Goal: Information Seeking & Learning: Learn about a topic

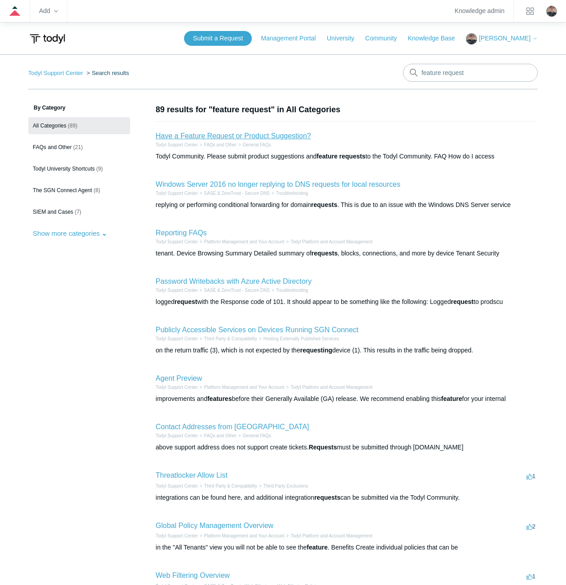
click at [217, 139] on link "Have a Feature Request or Product Suggestion?" at bounding box center [233, 136] width 155 height 8
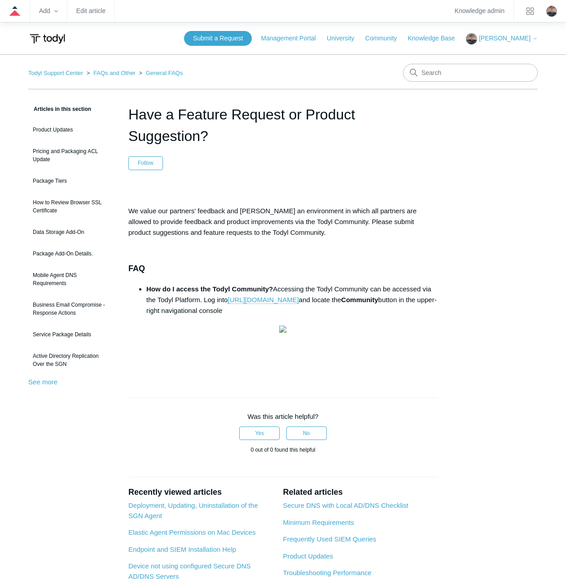
click at [65, 443] on aside "Articles in this section Product Updates Pricing and Packaging ACL Update Packa…" at bounding box center [71, 384] width 87 height 560
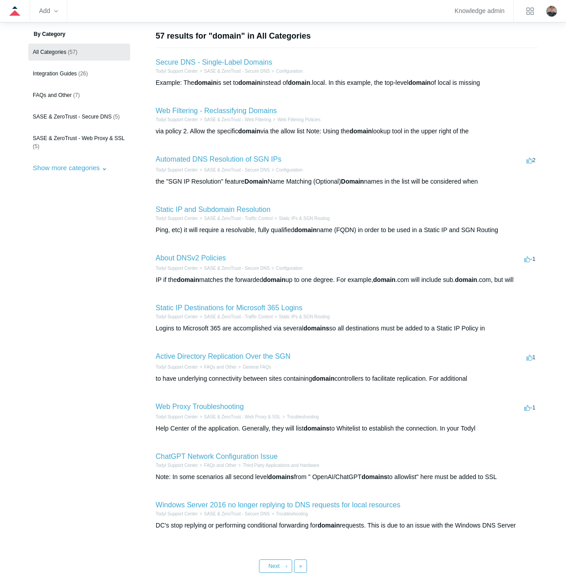
scroll to position [90, 0]
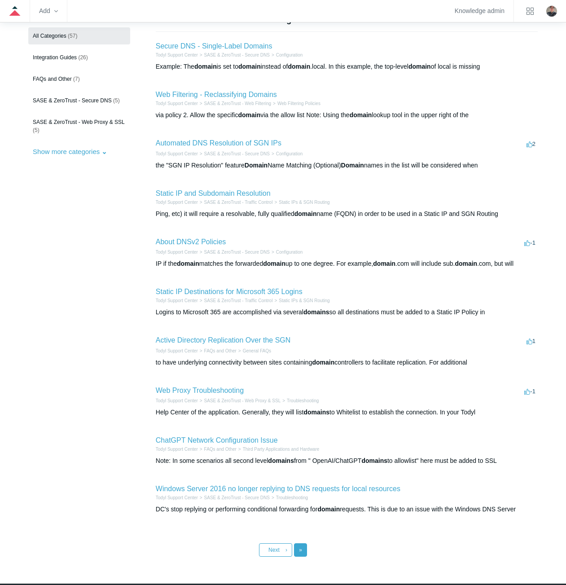
click at [303, 547] on link "Last »" at bounding box center [300, 549] width 13 height 13
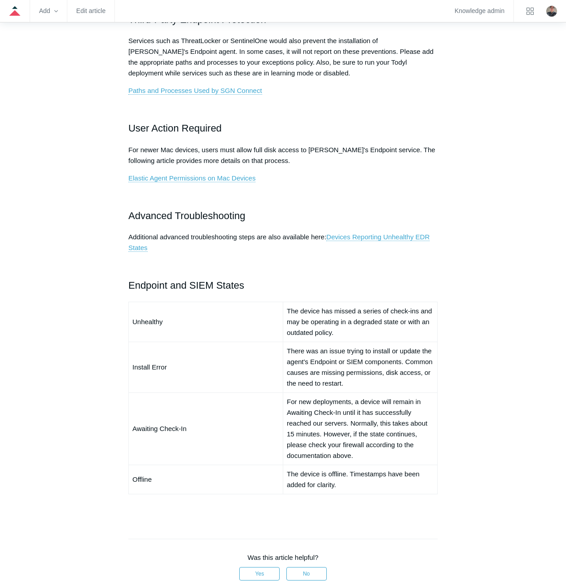
scroll to position [438, 0]
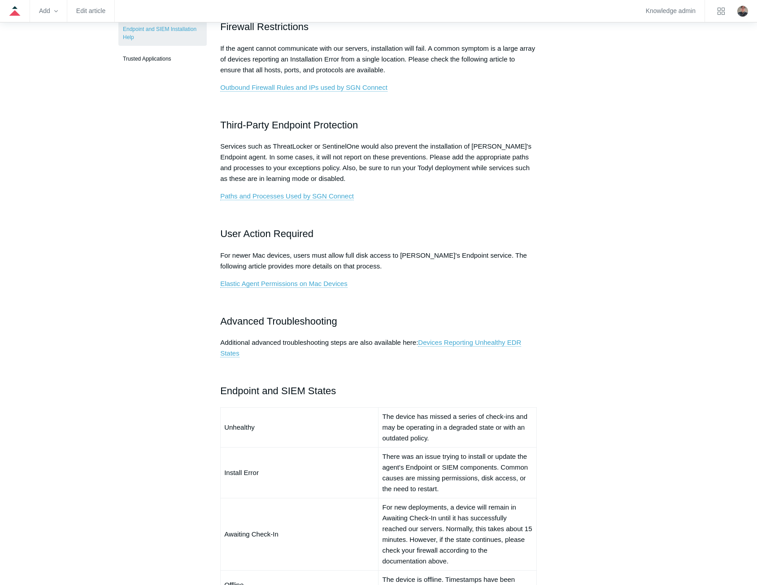
scroll to position [359, 0]
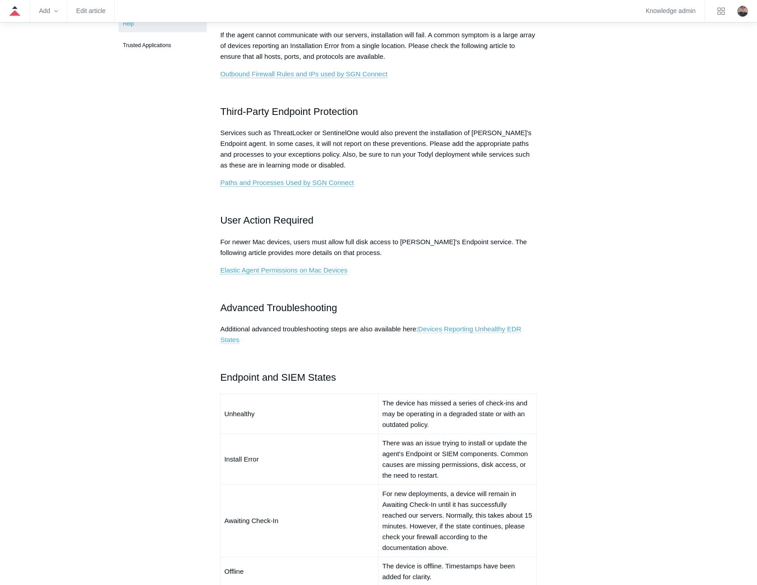
click at [442, 327] on link "Devices Reporting Unhealthy EDR States" at bounding box center [370, 334] width 301 height 19
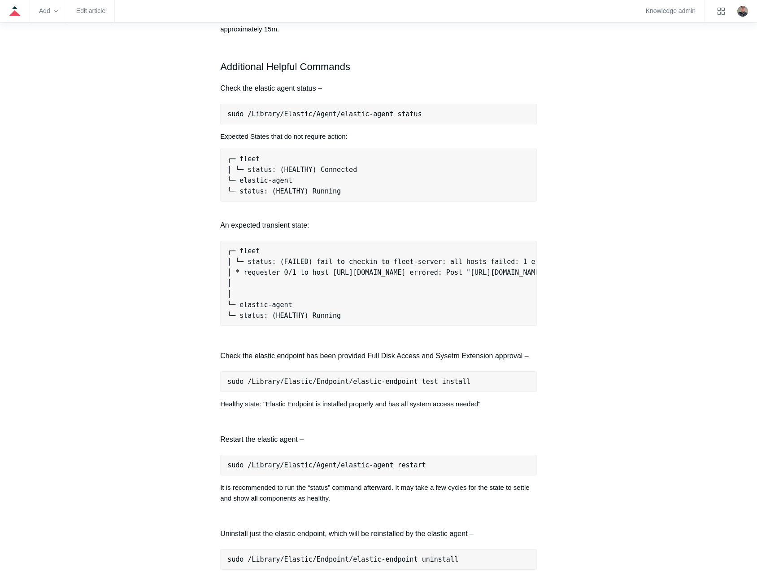
scroll to position [718, 0]
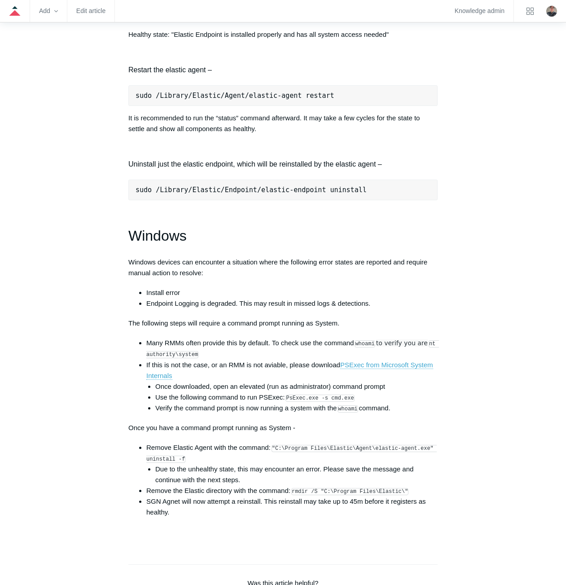
scroll to position [1212, 0]
